Goal: Information Seeking & Learning: Compare options

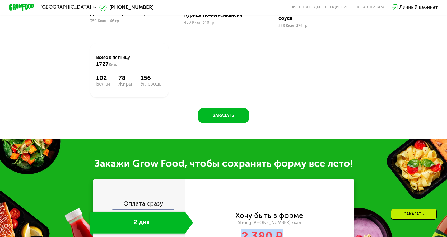
drag, startPoint x: 237, startPoint y: 153, endPoint x: 272, endPoint y: 155, distance: 34.4
click at [272, 231] on div "2 380 ₽ в день" at bounding box center [269, 237] width 169 height 12
copy span "2 380 ₽"
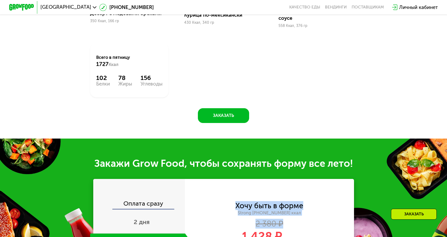
drag, startPoint x: 237, startPoint y: 112, endPoint x: 273, endPoint y: 111, distance: 35.7
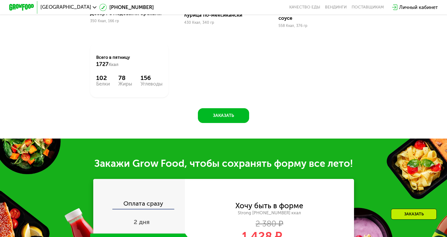
click at [251, 229] on span "1 428 ₽" at bounding box center [262, 236] width 40 height 14
click at [144, 212] on div "2 дня" at bounding box center [141, 223] width 103 height 22
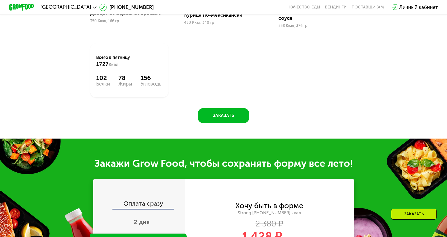
drag, startPoint x: 238, startPoint y: 151, endPoint x: 287, endPoint y: 154, distance: 49.2
click at [287, 231] on div "1 428 ₽ в день" at bounding box center [269, 237] width 169 height 12
copy div "1 428 ₽ в день"
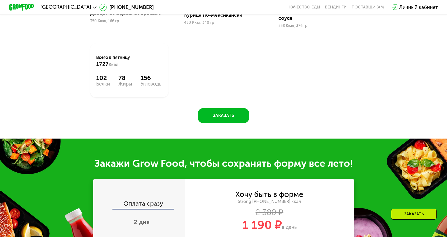
drag, startPoint x: 238, startPoint y: 145, endPoint x: 287, endPoint y: 146, distance: 49.4
click at [287, 219] on div "1 190 ₽ в день" at bounding box center [269, 225] width 169 height 12
copy div "1 190 ₽ в день"
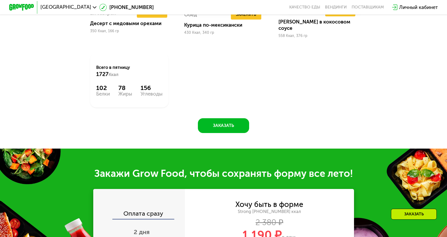
scroll to position [634, 0]
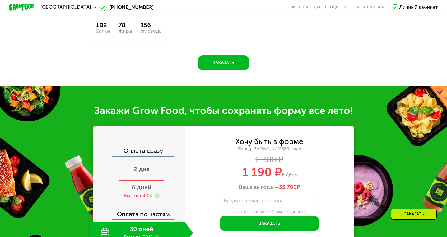
click at [151, 159] on div "2 дня" at bounding box center [141, 170] width 103 height 22
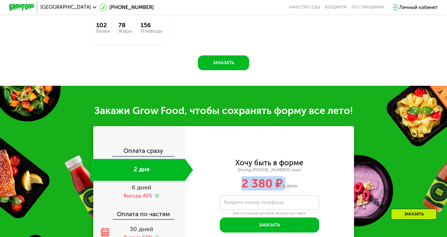
drag, startPoint x: 236, startPoint y: 98, endPoint x: 274, endPoint y: 99, distance: 37.8
click at [274, 178] on div "2 380 ₽ в день" at bounding box center [269, 184] width 169 height 12
click at [283, 183] on span "в день" at bounding box center [290, 186] width 15 height 6
drag, startPoint x: 238, startPoint y: 100, endPoint x: 272, endPoint y: 100, distance: 33.8
click at [272, 178] on div "2 380 ₽ в день" at bounding box center [269, 184] width 169 height 12
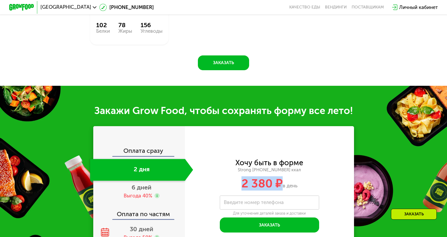
copy span "2 380 ₽"
click at [152, 193] on div "Выгода 40%" at bounding box center [138, 196] width 29 height 7
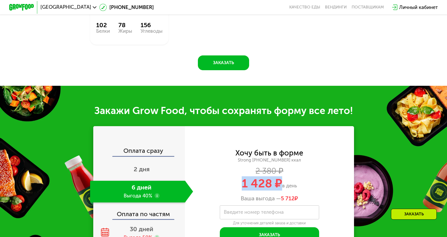
drag, startPoint x: 240, startPoint y: 99, endPoint x: 272, endPoint y: 102, distance: 32.1
click at [272, 177] on span "1 428 ₽" at bounding box center [262, 184] width 40 height 14
copy span "1 428 ₽"
click at [150, 154] on div "Оплата сразу 2 дня 6 дней Выгода 40% Оплата по частям 30 дней Выгода 50%" at bounding box center [139, 196] width 92 height 140
click at [150, 234] on div "Выгода 50%" at bounding box center [138, 237] width 29 height 7
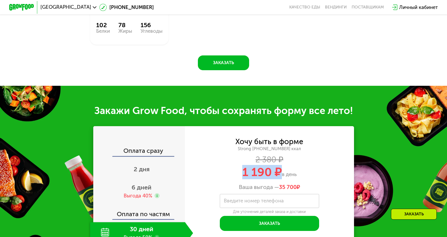
drag, startPoint x: 240, startPoint y: 89, endPoint x: 271, endPoint y: 92, distance: 30.8
click at [271, 165] on span "1 190 ₽" at bounding box center [262, 172] width 40 height 14
copy span "1 190 ₽"
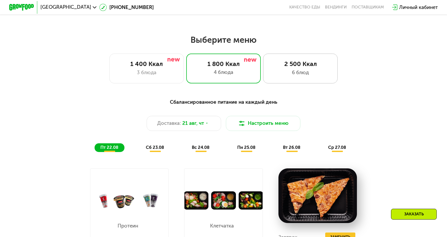
click at [289, 69] on div "6 блюд" at bounding box center [301, 72] width 62 height 7
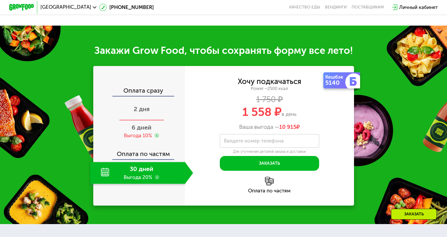
drag, startPoint x: 155, startPoint y: 120, endPoint x: 158, endPoint y: 117, distance: 3.9
click at [155, 120] on div "2 дня" at bounding box center [141, 110] width 103 height 22
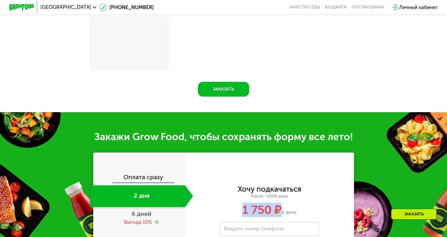
drag, startPoint x: 239, startPoint y: 125, endPoint x: 270, endPoint y: 126, distance: 31.5
click at [270, 204] on div "1 750 ₽ в день" at bounding box center [269, 210] width 169 height 12
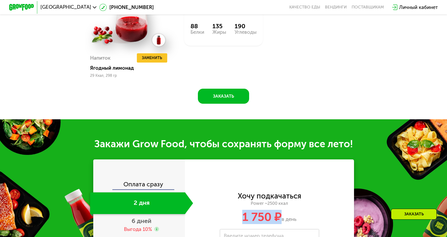
scroll to position [634, 0]
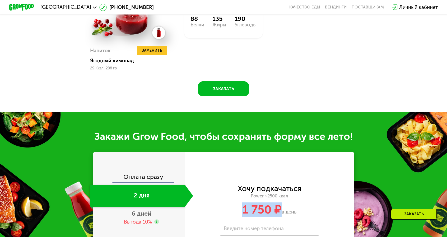
copy span "1 750 ₽"
click at [145, 207] on div "6 дней Выгода 10%" at bounding box center [141, 218] width 103 height 22
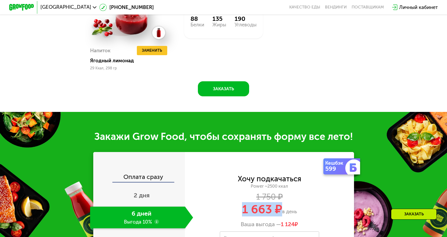
drag, startPoint x: 250, startPoint y: 127, endPoint x: 271, endPoint y: 128, distance: 20.6
click at [271, 204] on div "1 663 ₽ в день" at bounding box center [269, 210] width 169 height 12
copy span "1 663 ₽"
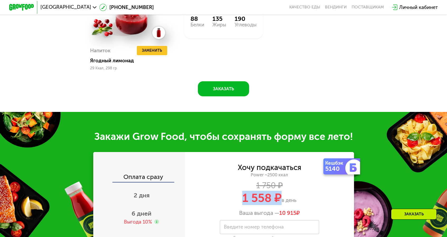
drag, startPoint x: 239, startPoint y: 120, endPoint x: 271, endPoint y: 118, distance: 32.0
click at [271, 192] on div "1 558 ₽ в день" at bounding box center [269, 198] width 169 height 12
copy span "1 558 ₽"
